Goal: Transaction & Acquisition: Purchase product/service

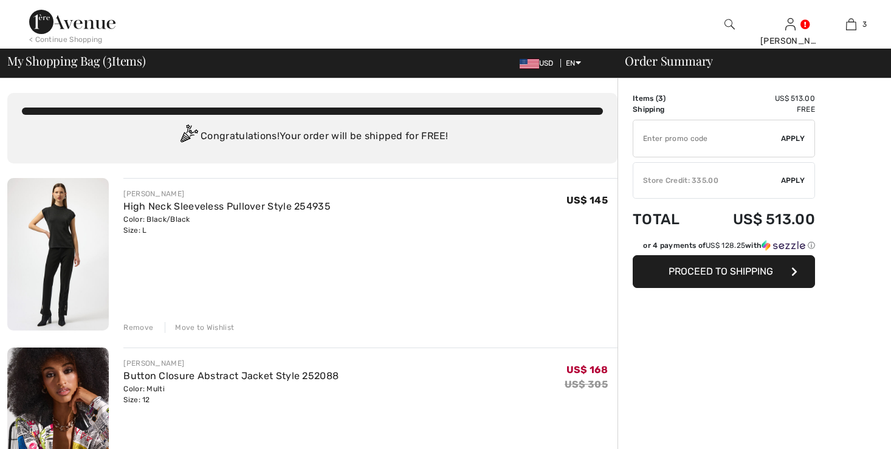
checkbox input "true"
